Goal: Task Accomplishment & Management: Manage account settings

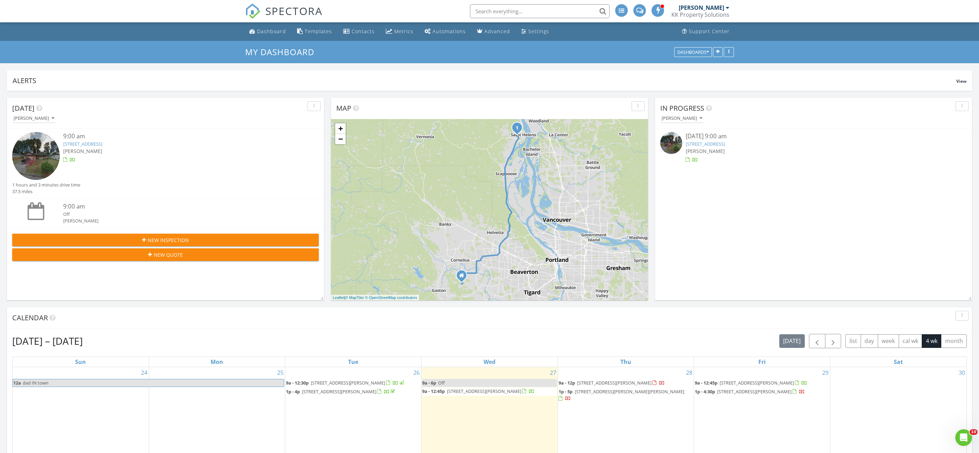
click at [681, 144] on img at bounding box center [672, 143] width 22 height 22
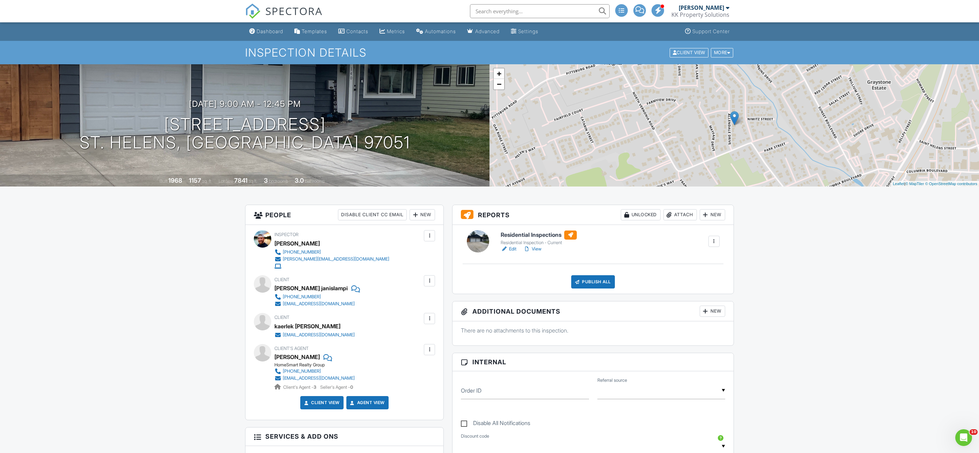
click at [508, 249] on link "Edit" at bounding box center [509, 249] width 16 height 7
